Goal: Check status: Check status

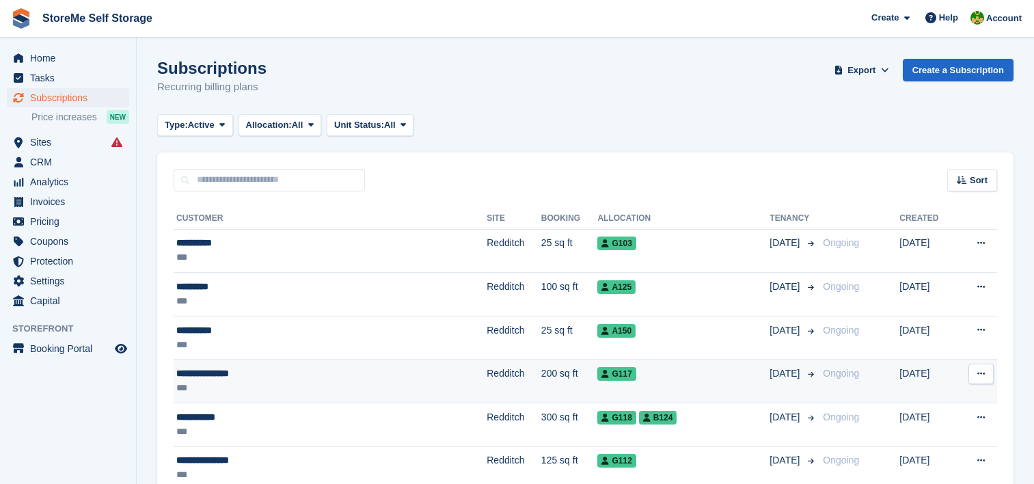
scroll to position [68, 0]
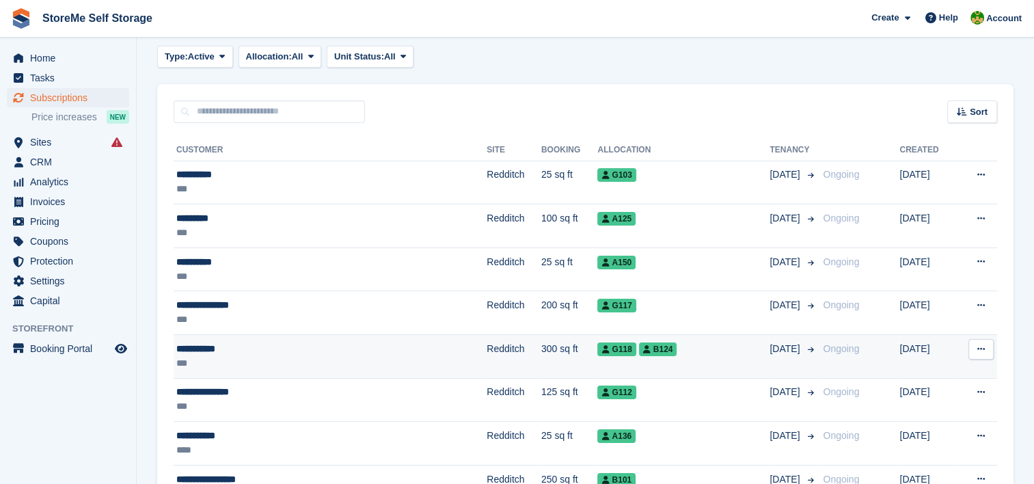
click at [487, 352] on td "Redditch" at bounding box center [514, 357] width 55 height 44
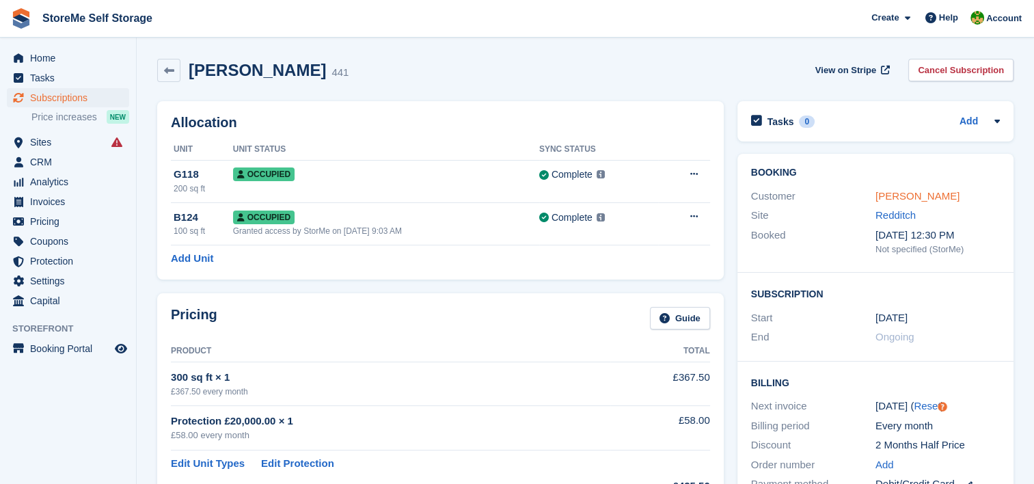
click at [891, 194] on link "Leon Styles" at bounding box center [918, 196] width 84 height 12
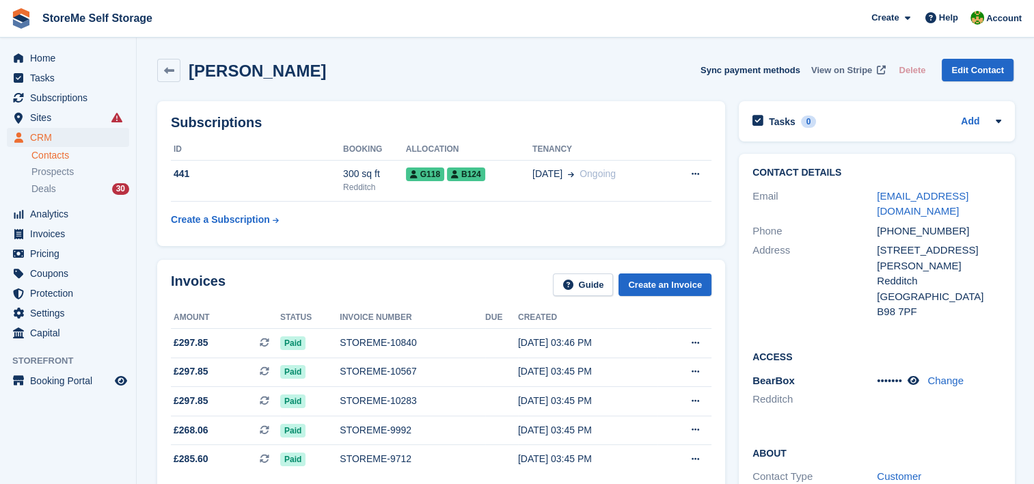
click at [846, 68] on span "View on Stripe" at bounding box center [842, 71] width 61 height 14
click at [868, 69] on span "View on Stripe" at bounding box center [842, 71] width 61 height 14
click at [77, 90] on span "Subscriptions" at bounding box center [71, 97] width 82 height 19
